Goal: Communication & Community: Participate in discussion

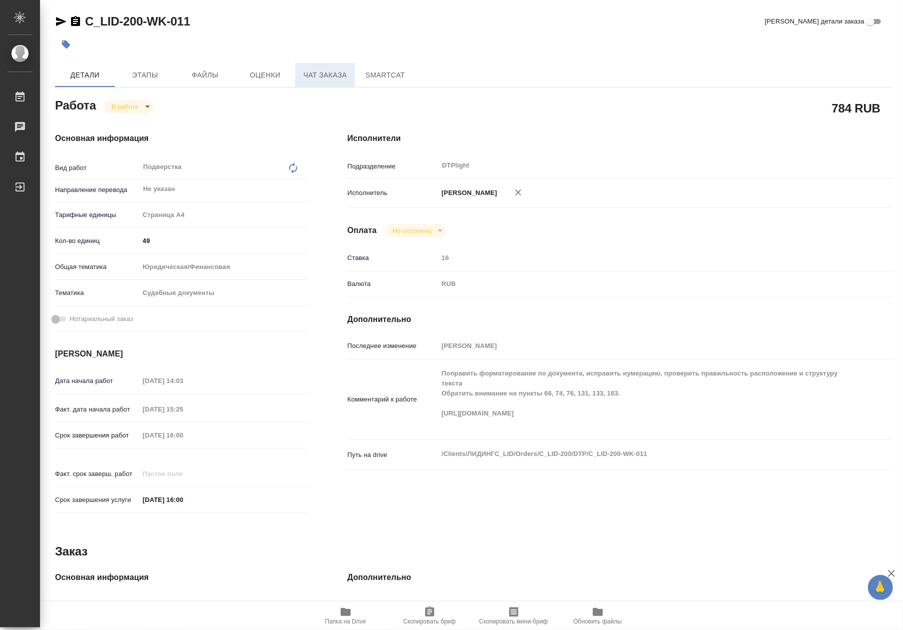
click at [349, 74] on span "Чат заказа" at bounding box center [325, 75] width 48 height 13
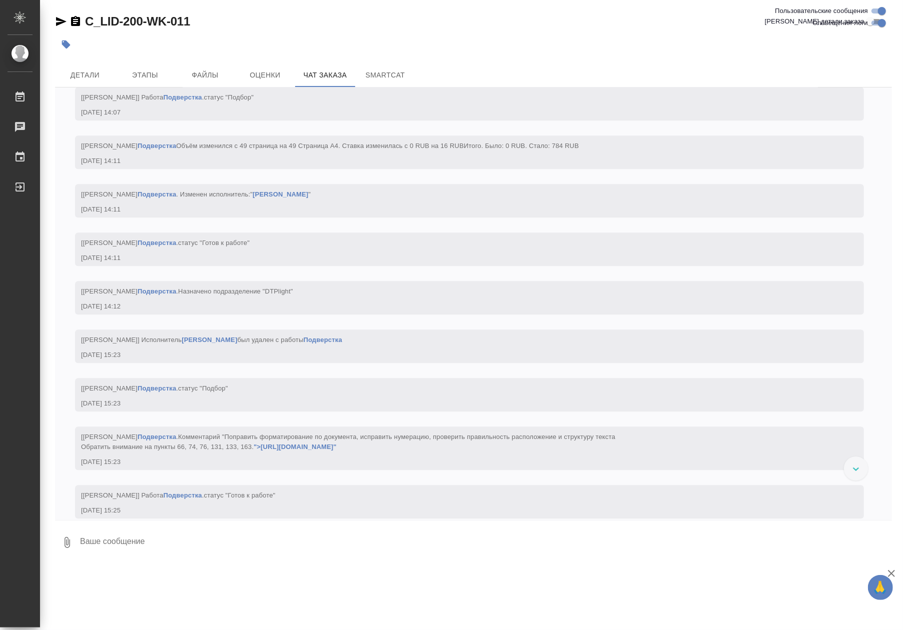
scroll to position [3219, 0]
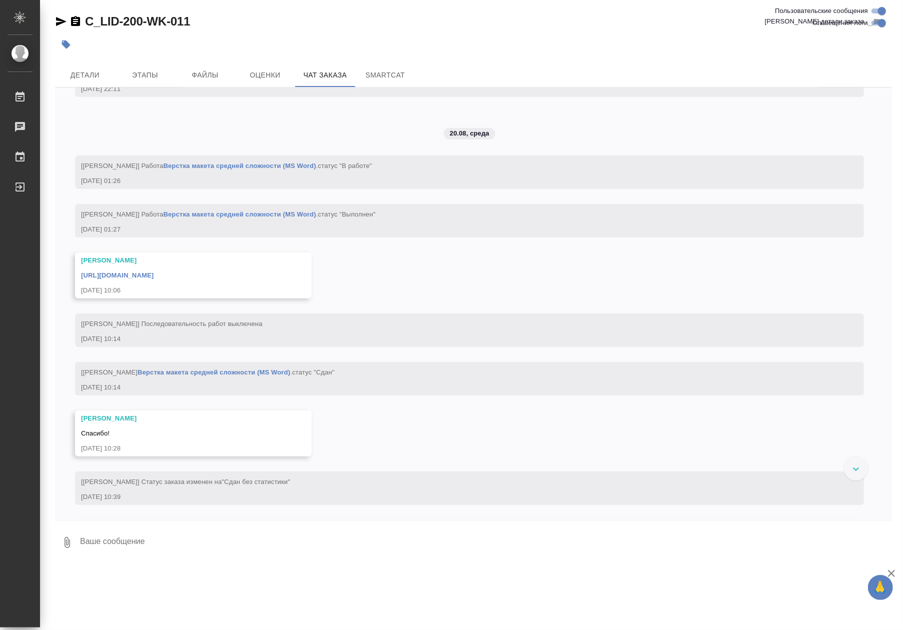
click at [245, 170] on link "Верстка макета средней сложности (MS Word)" at bounding box center [239, 166] width 153 height 8
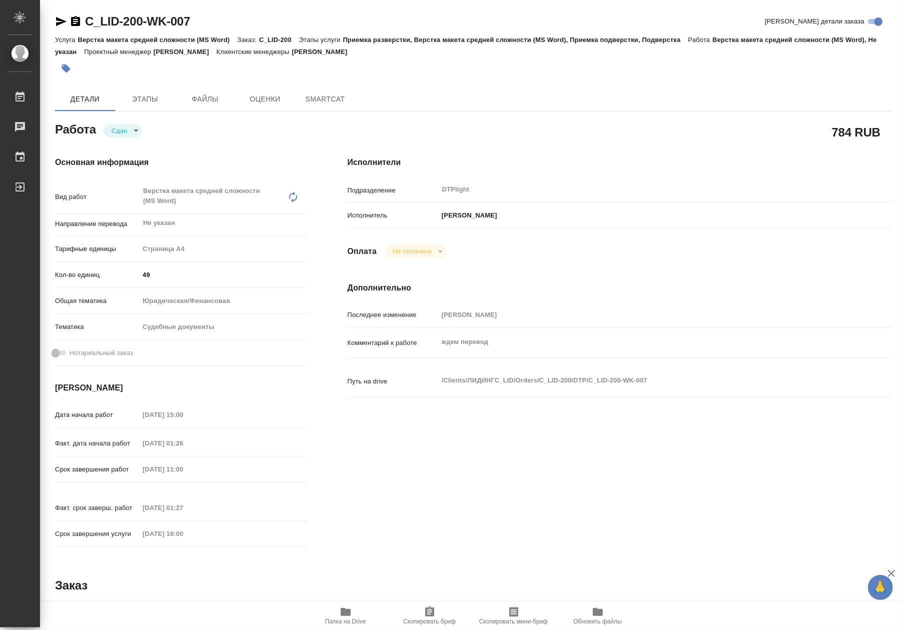
type textarea "x"
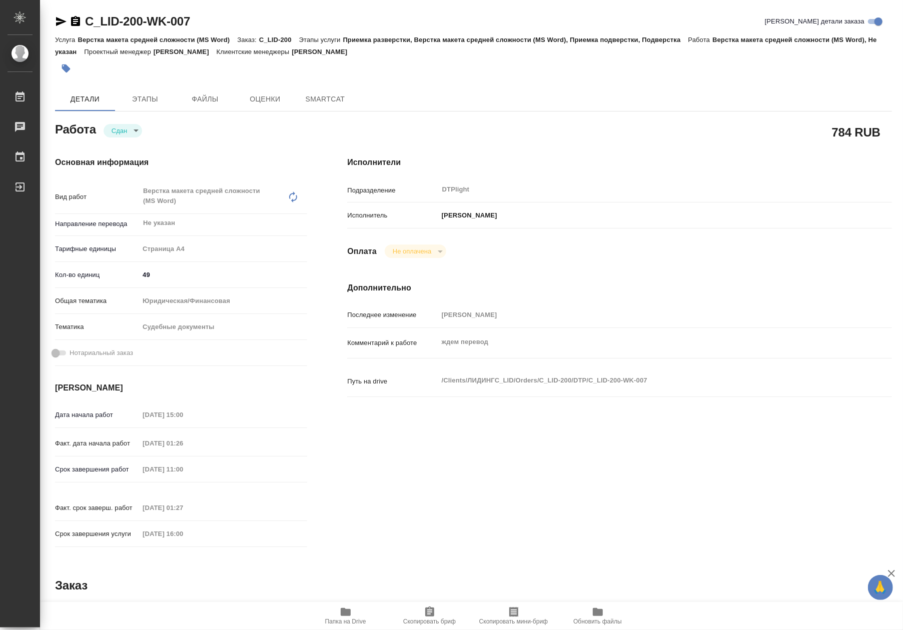
type textarea "x"
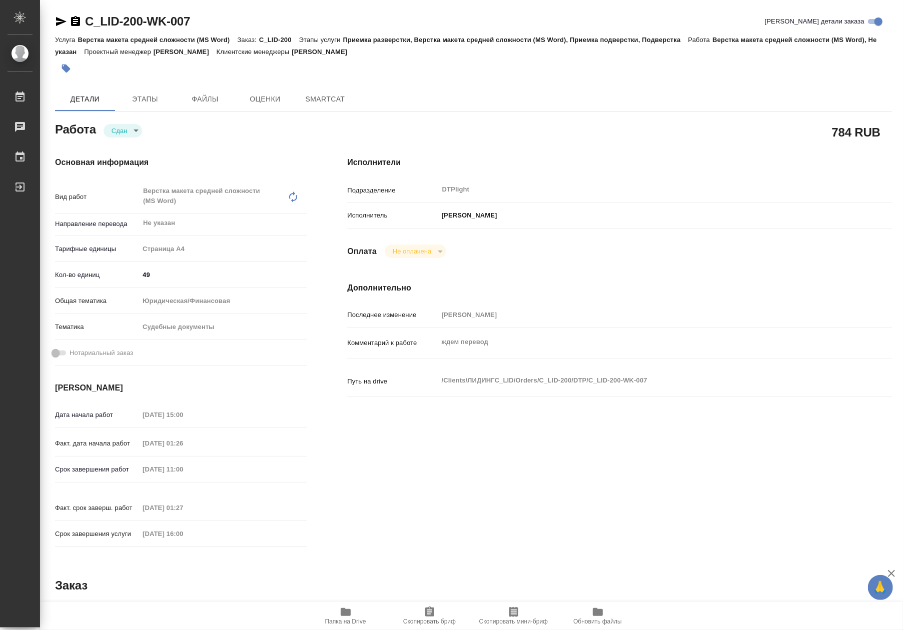
type textarea "x"
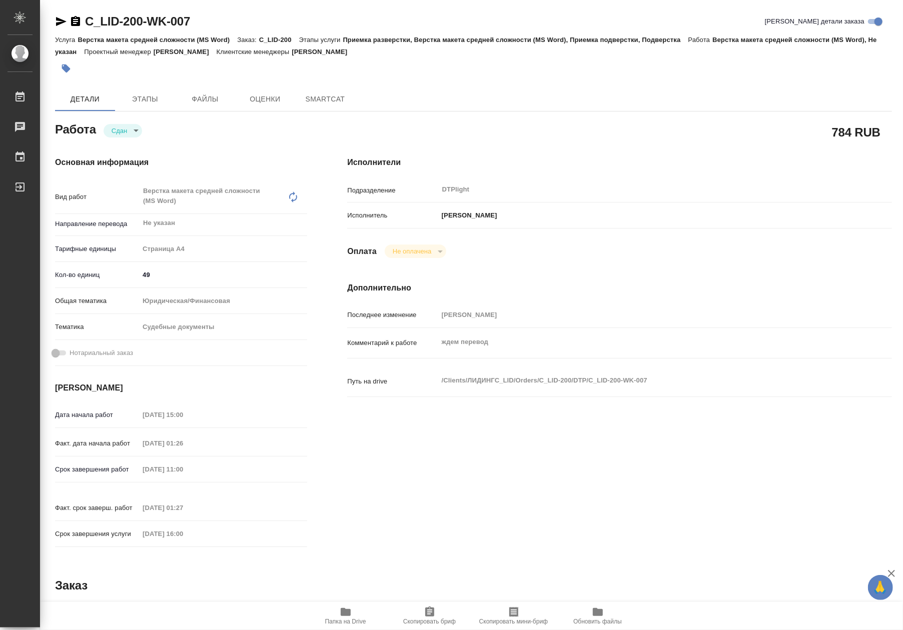
type textarea "x"
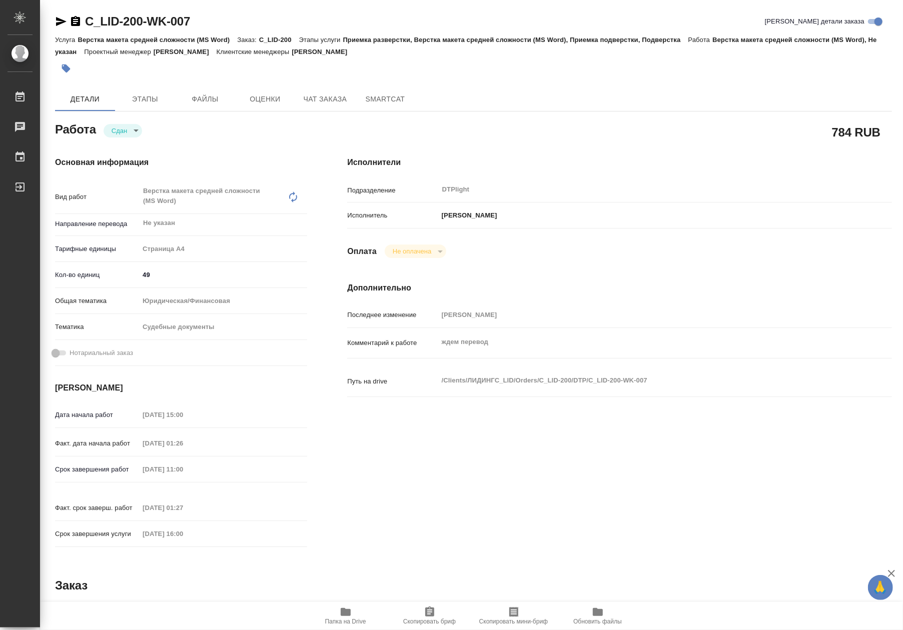
type textarea "x"
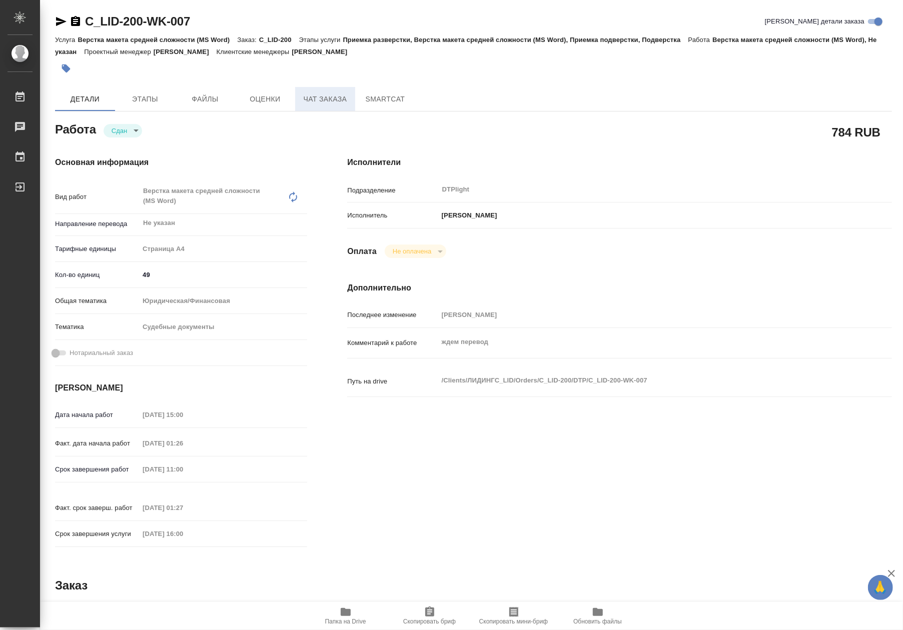
type textarea "x"
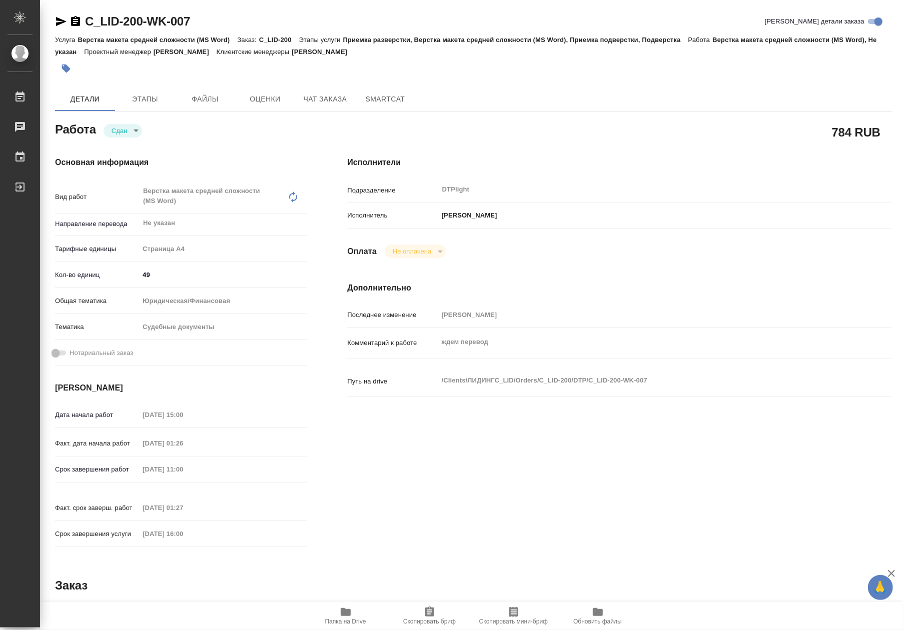
click at [340, 607] on icon "button" at bounding box center [346, 612] width 12 height 12
